Goal: Transaction & Acquisition: Purchase product/service

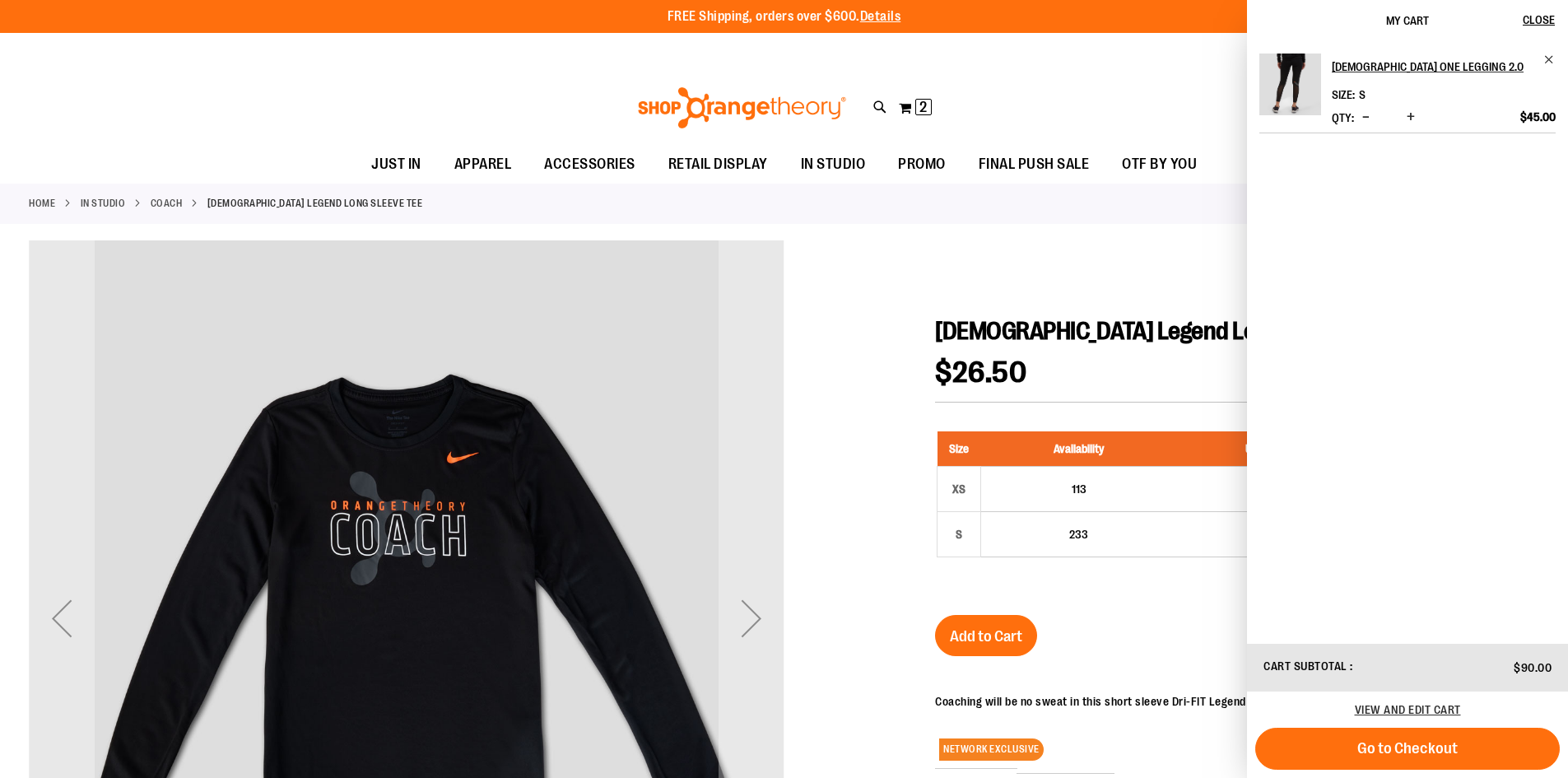
click at [1108, 266] on div at bounding box center [784, 663] width 1510 height 846
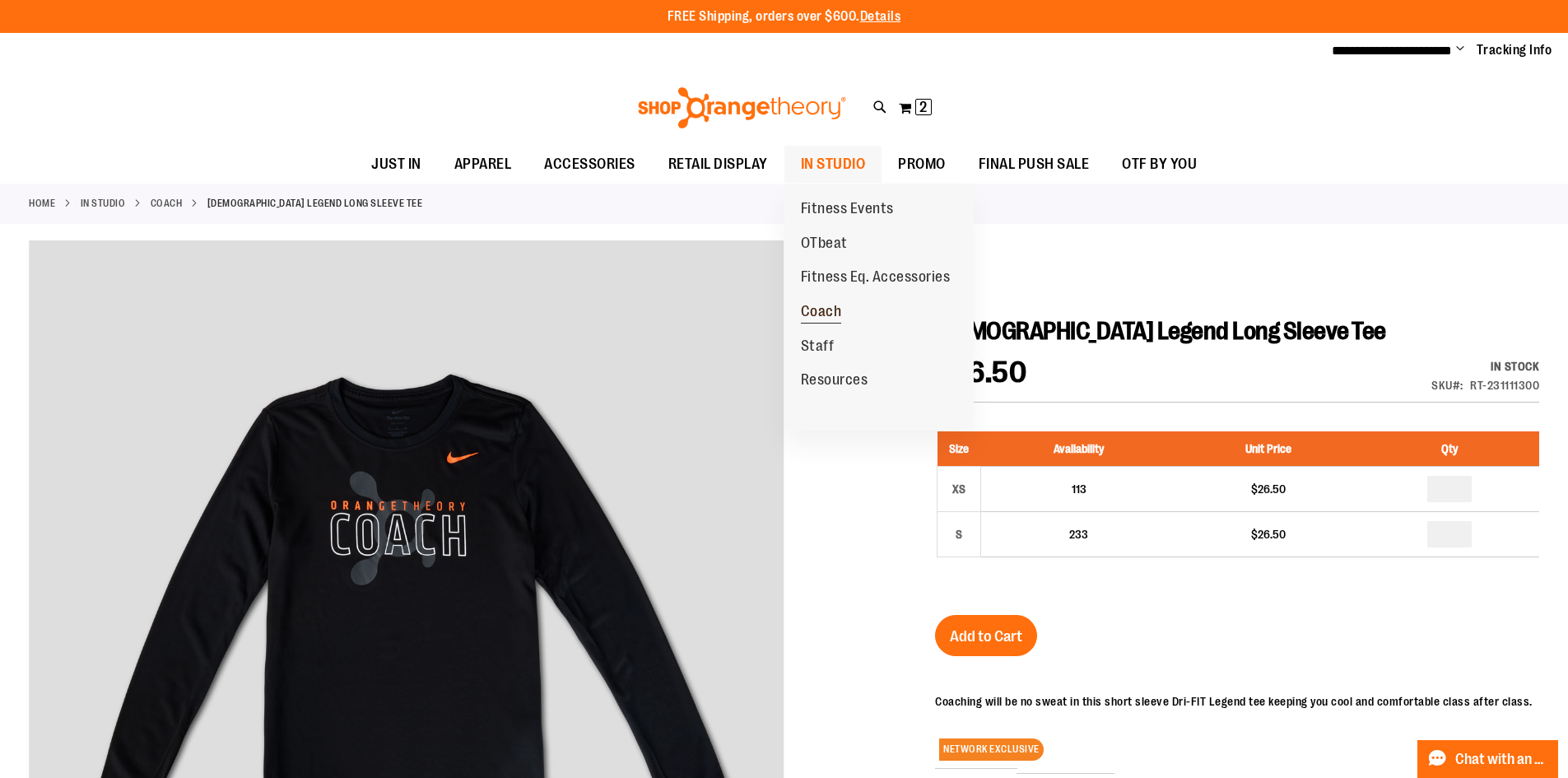
click at [838, 318] on span "Coach" at bounding box center [822, 313] width 41 height 20
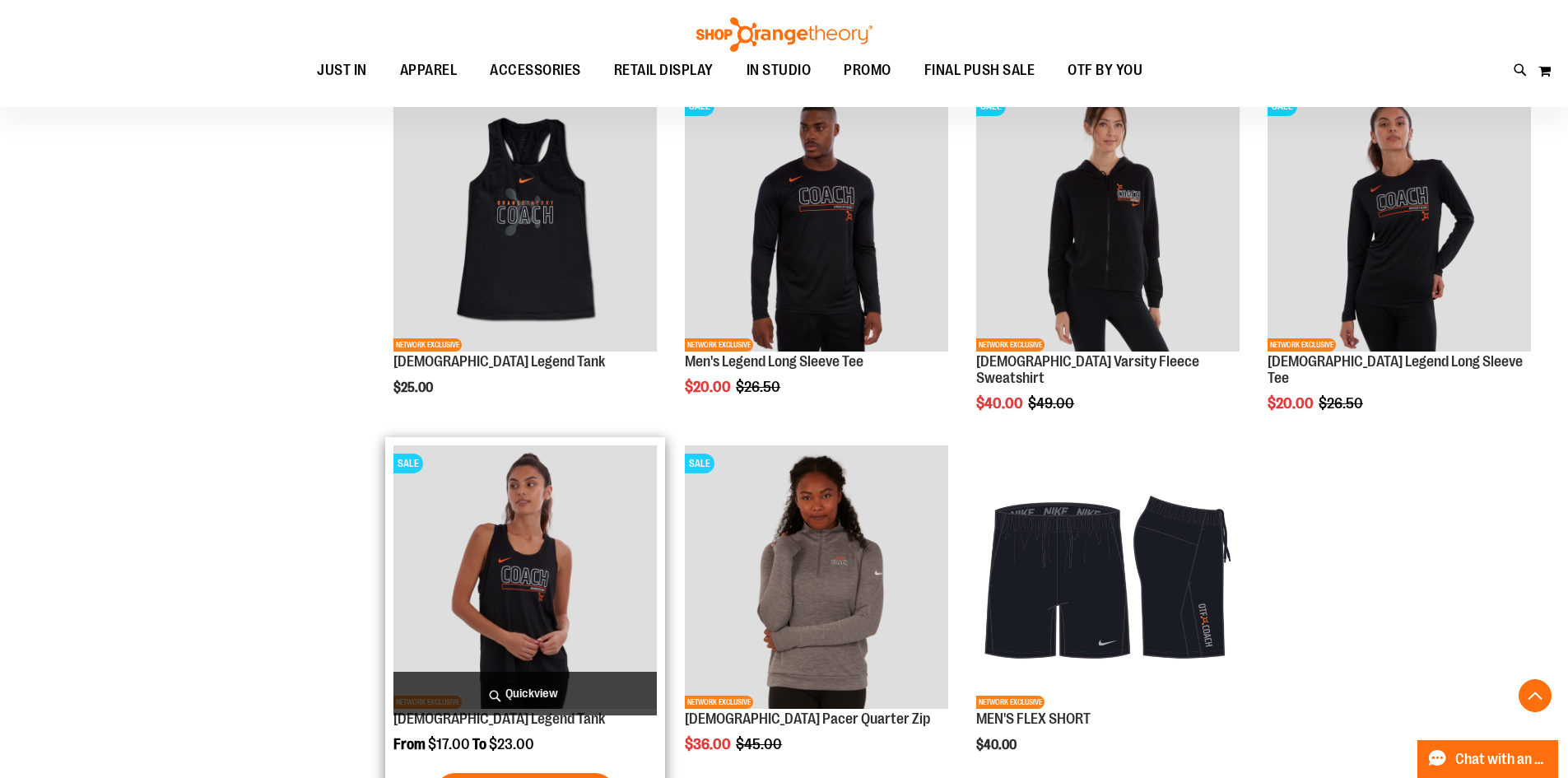
scroll to position [1317, 0]
type input "**********"
click at [599, 513] on img "product" at bounding box center [525, 578] width 264 height 264
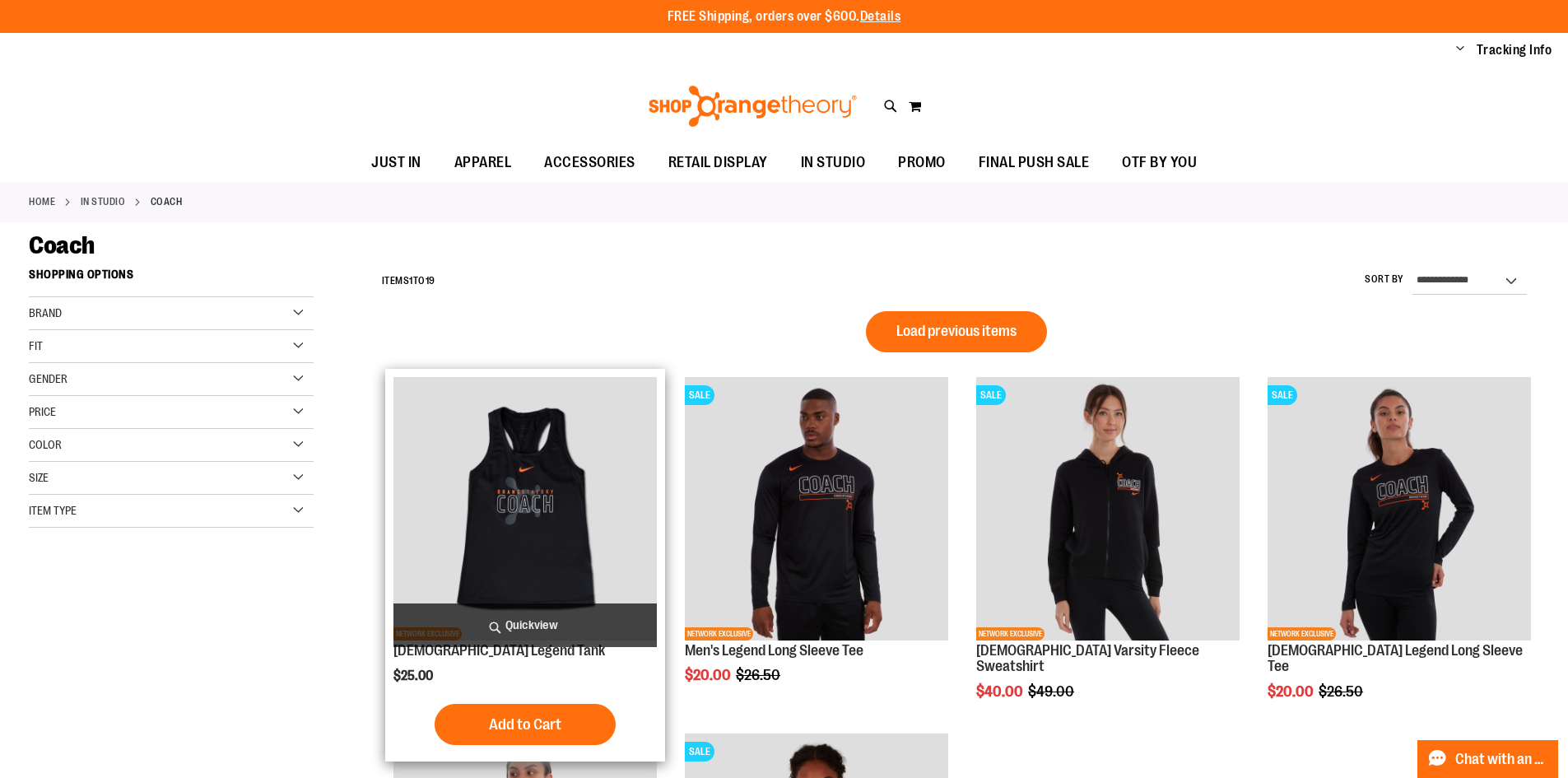
type input "**********"
click at [553, 472] on img "product" at bounding box center [525, 509] width 264 height 264
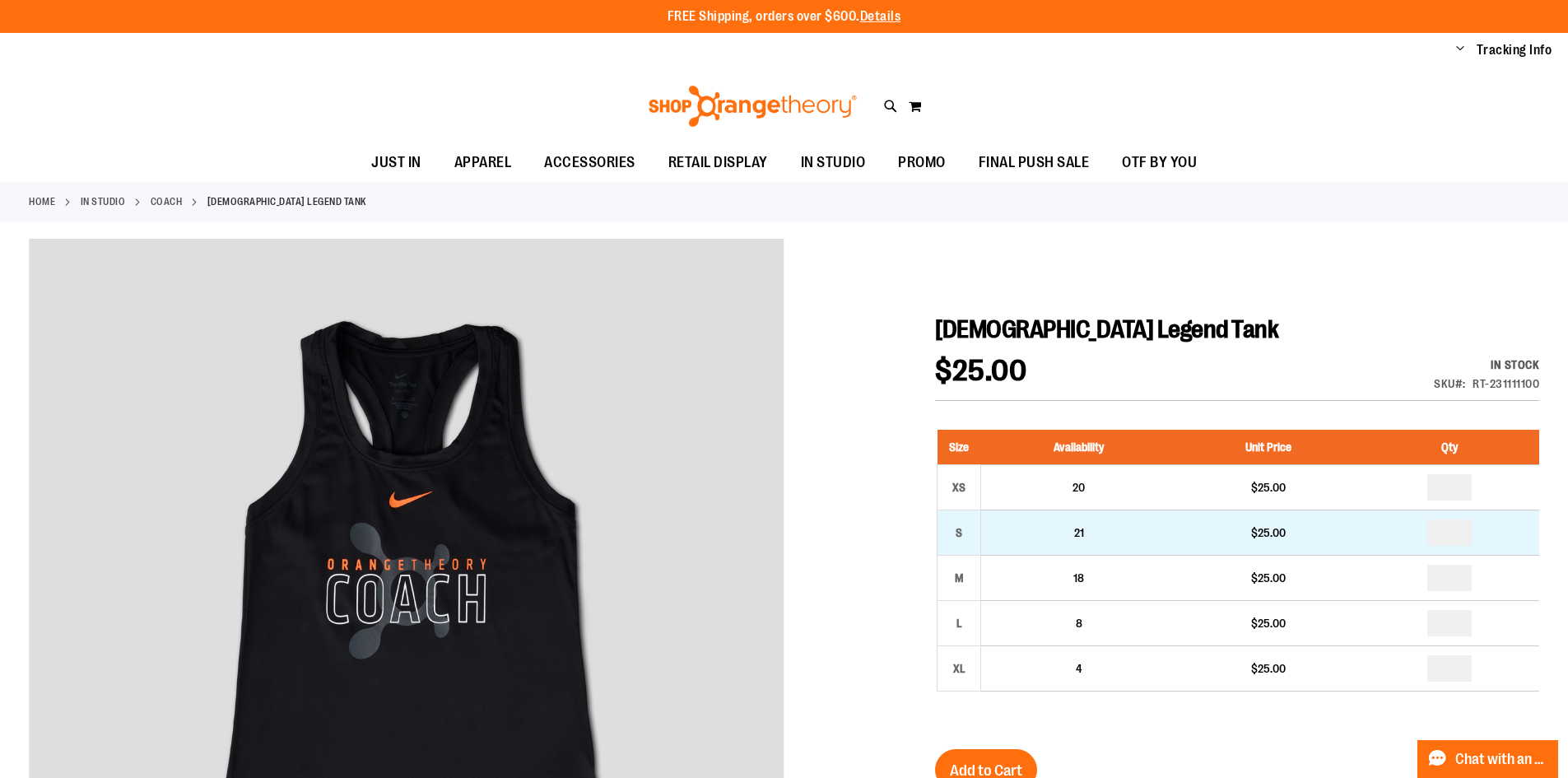
type input "**********"
click at [1517, 530] on td "*" at bounding box center [1450, 533] width 178 height 45
click at [1476, 533] on td "*" at bounding box center [1450, 533] width 178 height 45
click at [1452, 538] on input "number" at bounding box center [1449, 532] width 45 height 26
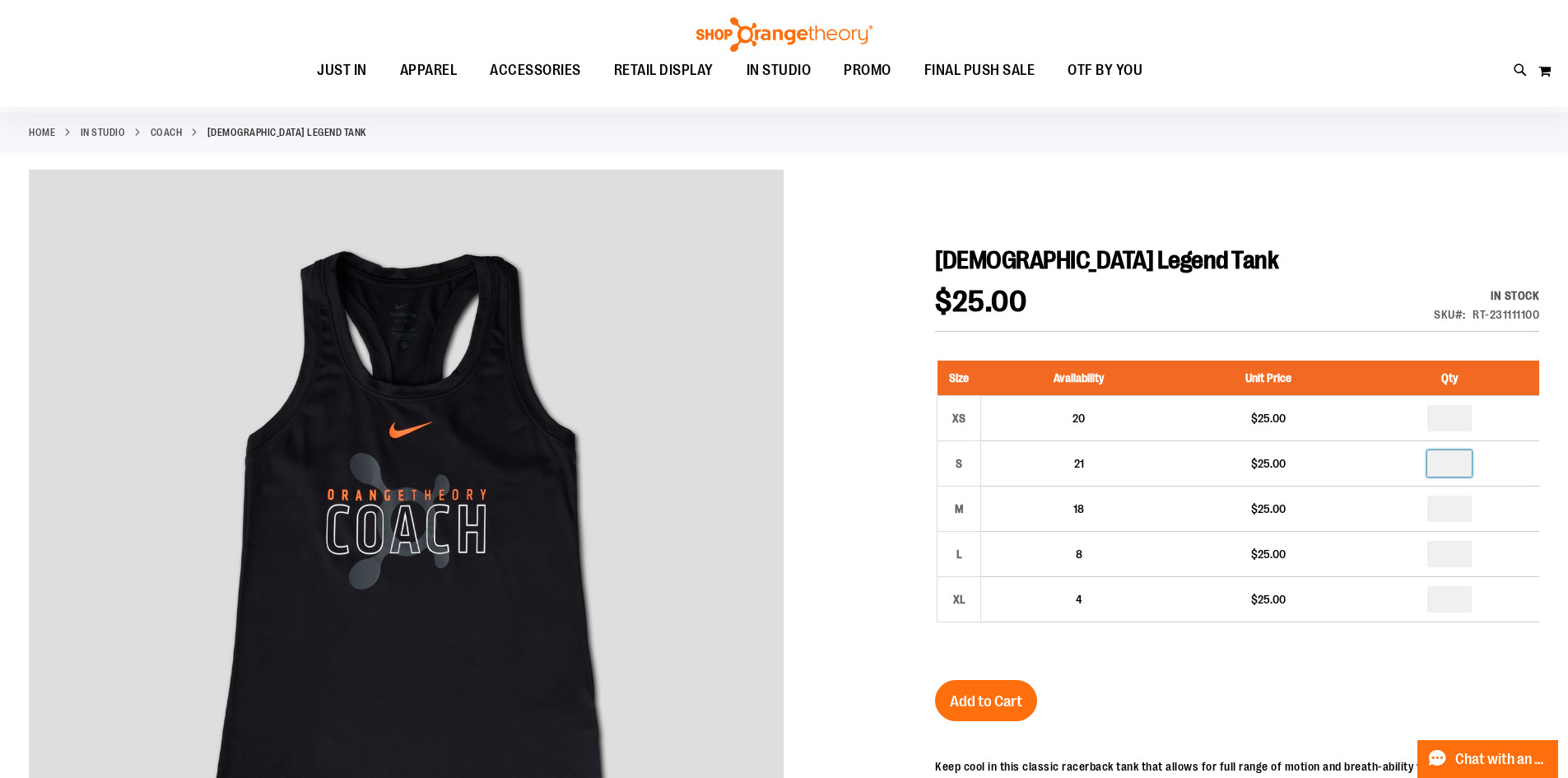
scroll to position [164, 0]
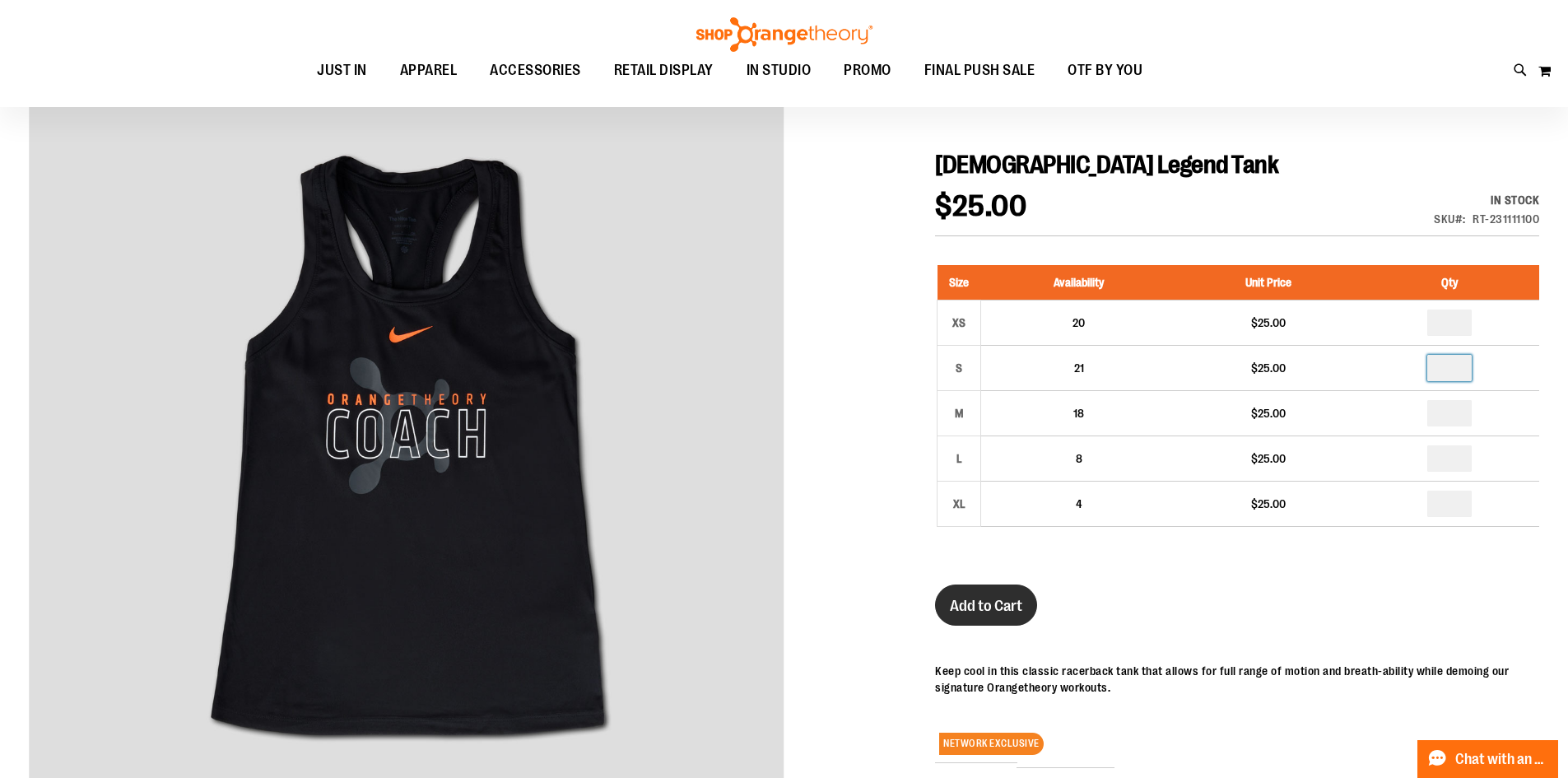
type input "*"
click at [989, 607] on span "Add to Cart" at bounding box center [986, 606] width 72 height 19
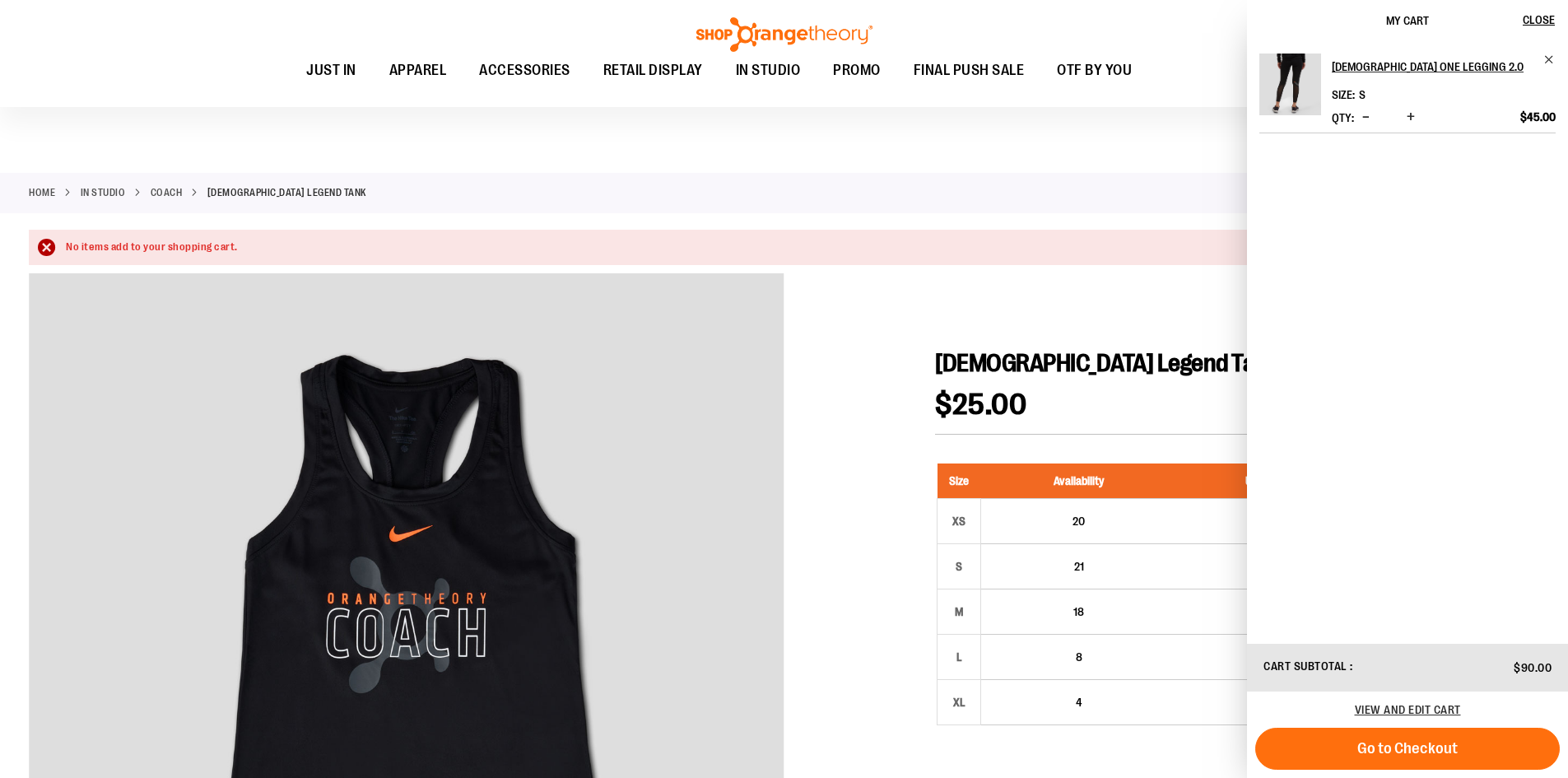
scroll to position [0, 0]
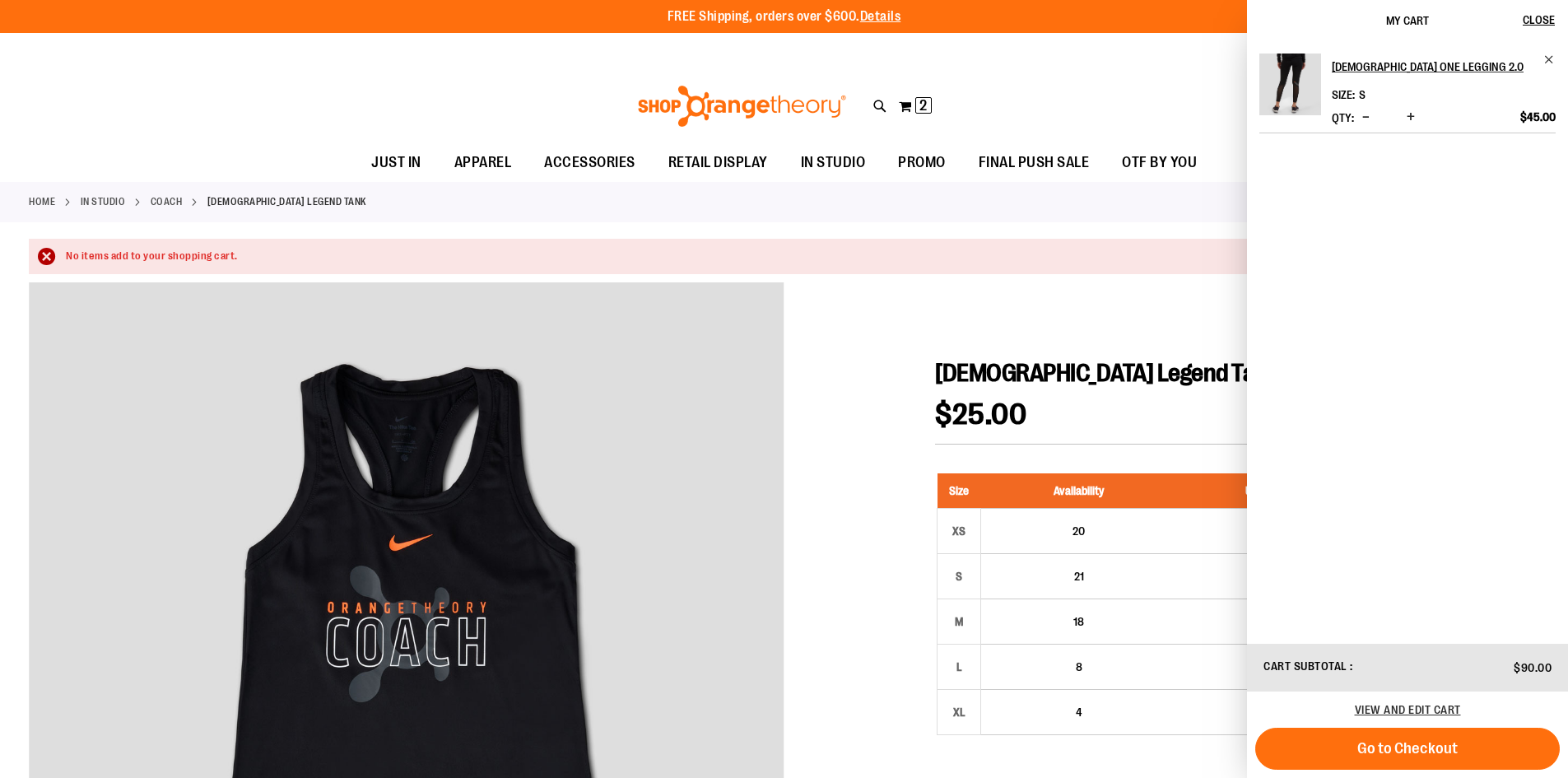
click at [1146, 317] on div at bounding box center [784, 758] width 1510 height 951
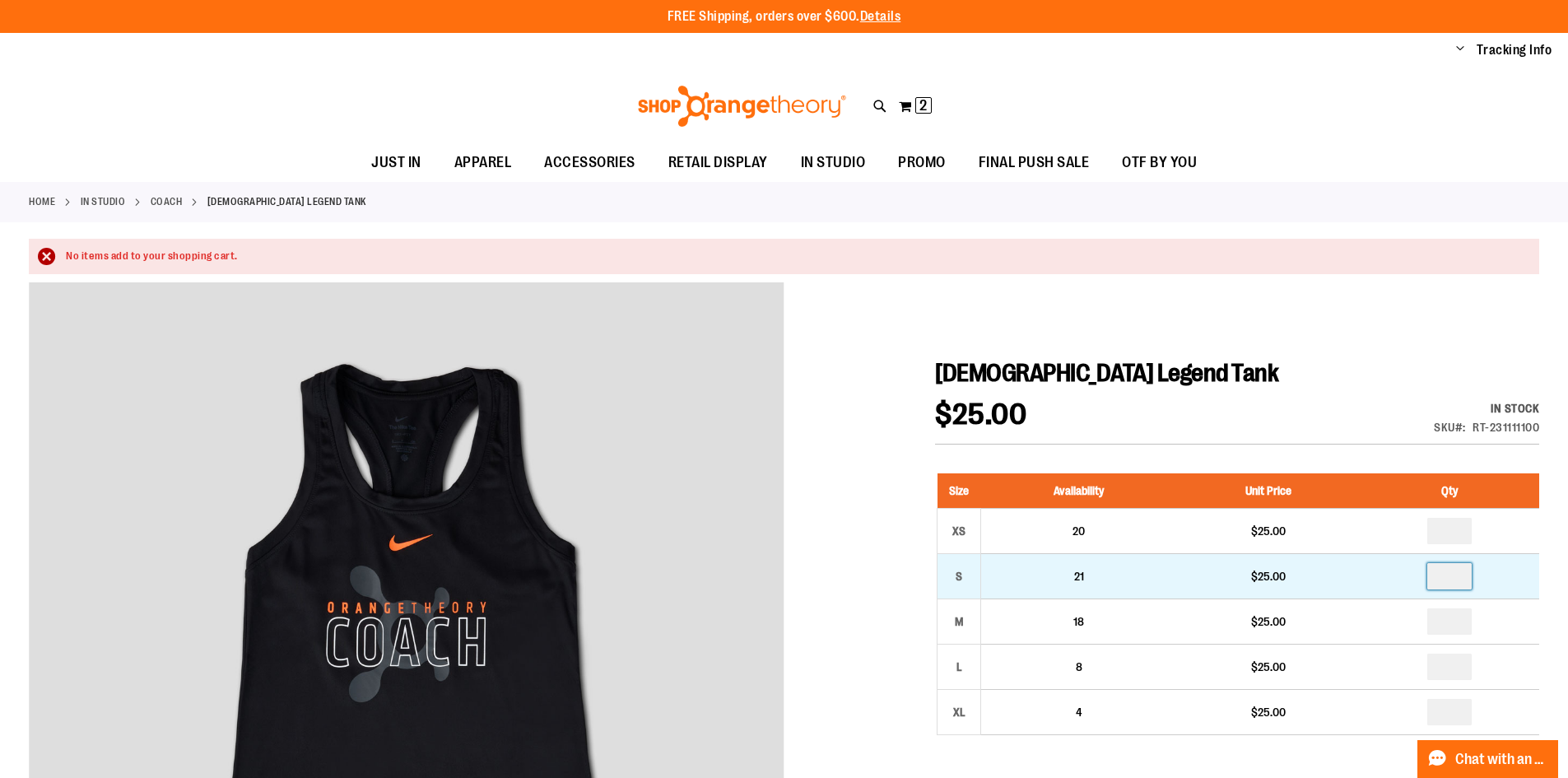
click at [1470, 564] on input "number" at bounding box center [1449, 576] width 45 height 26
type input "*"
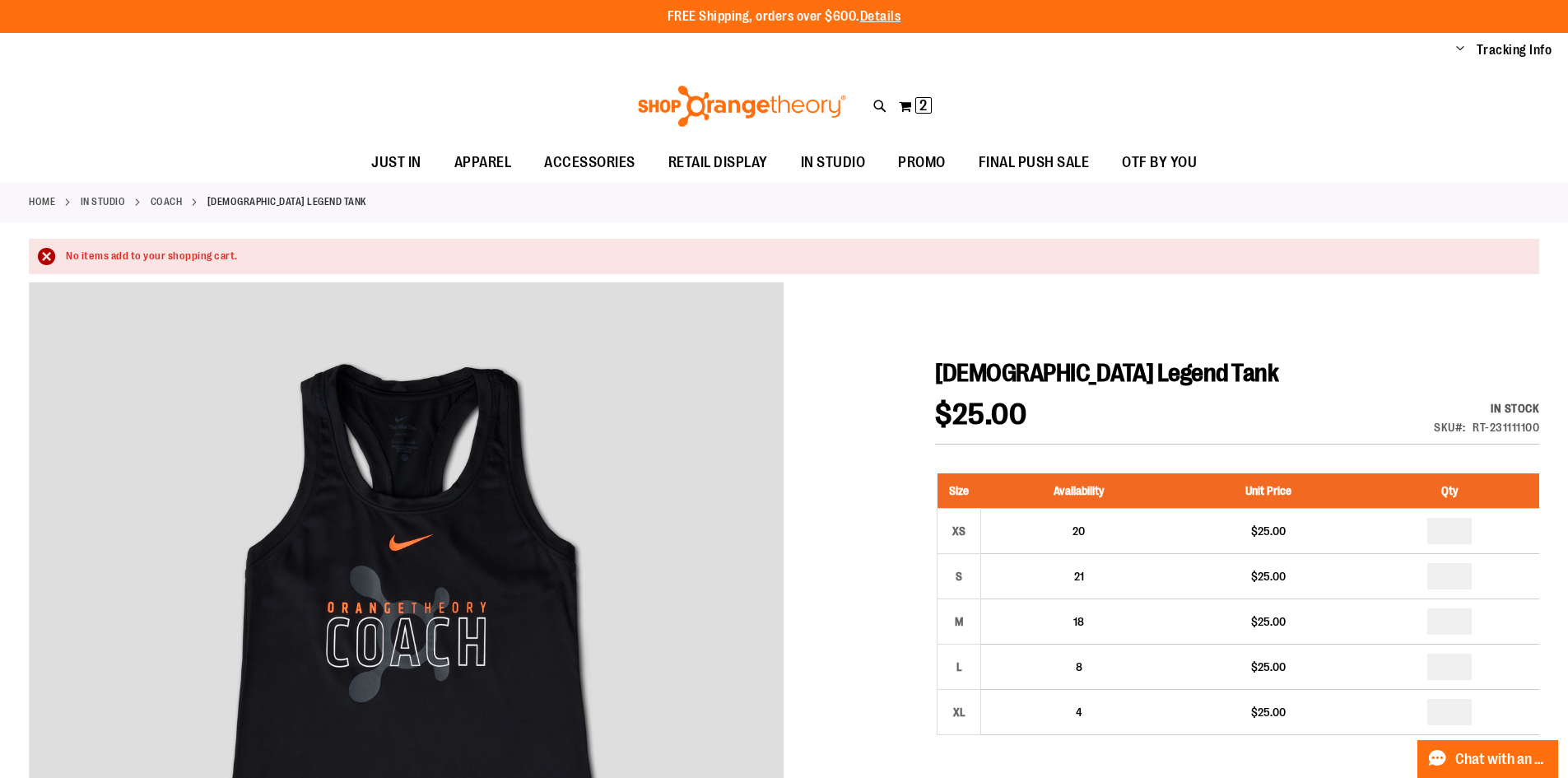
click at [1356, 474] on th "Unit Price" at bounding box center [1268, 491] width 184 height 35
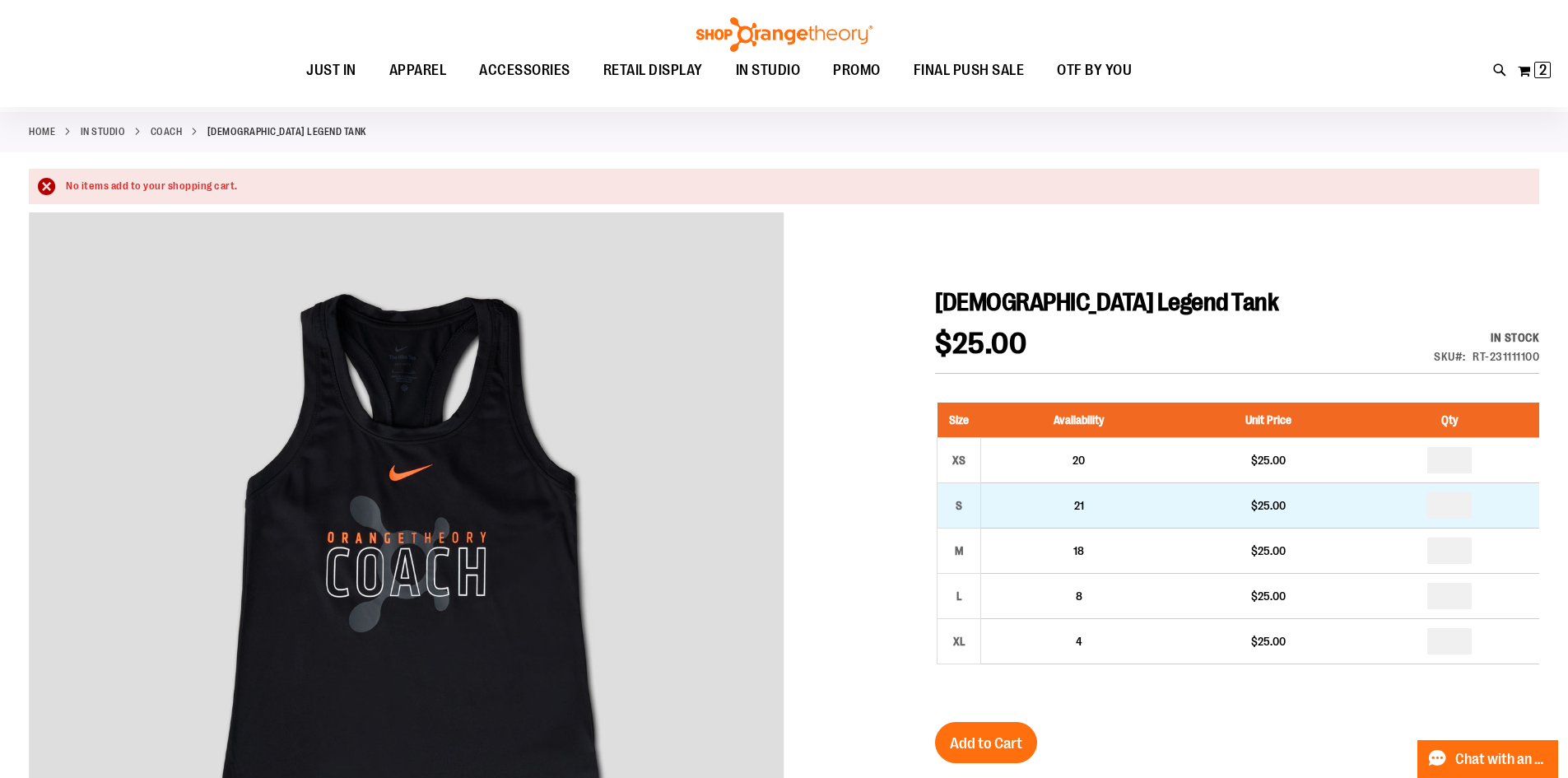
scroll to position [164, 0]
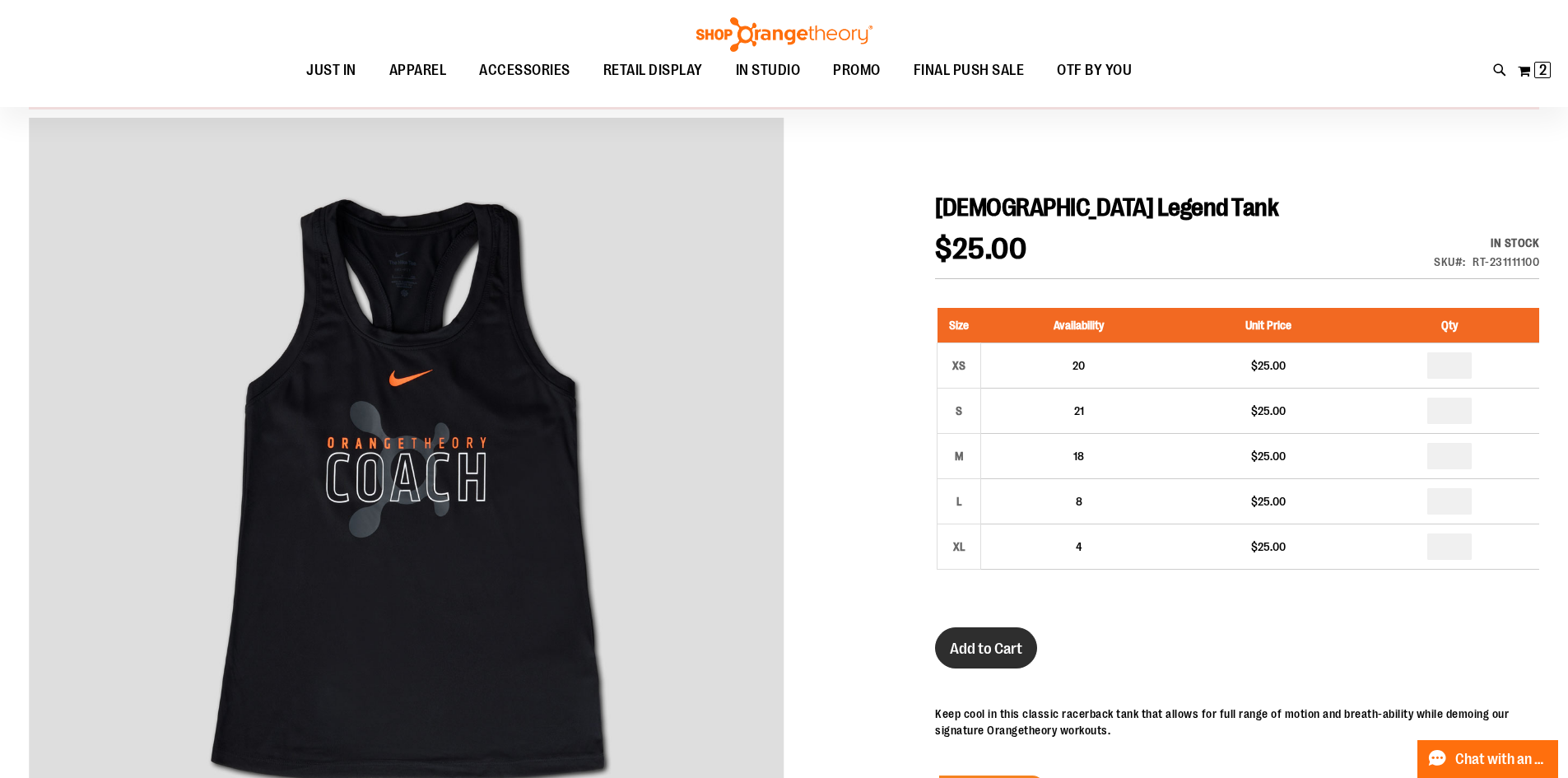
click at [1007, 660] on button "Add to Cart" at bounding box center [986, 648] width 102 height 41
